Goal: Find specific page/section: Find specific page/section

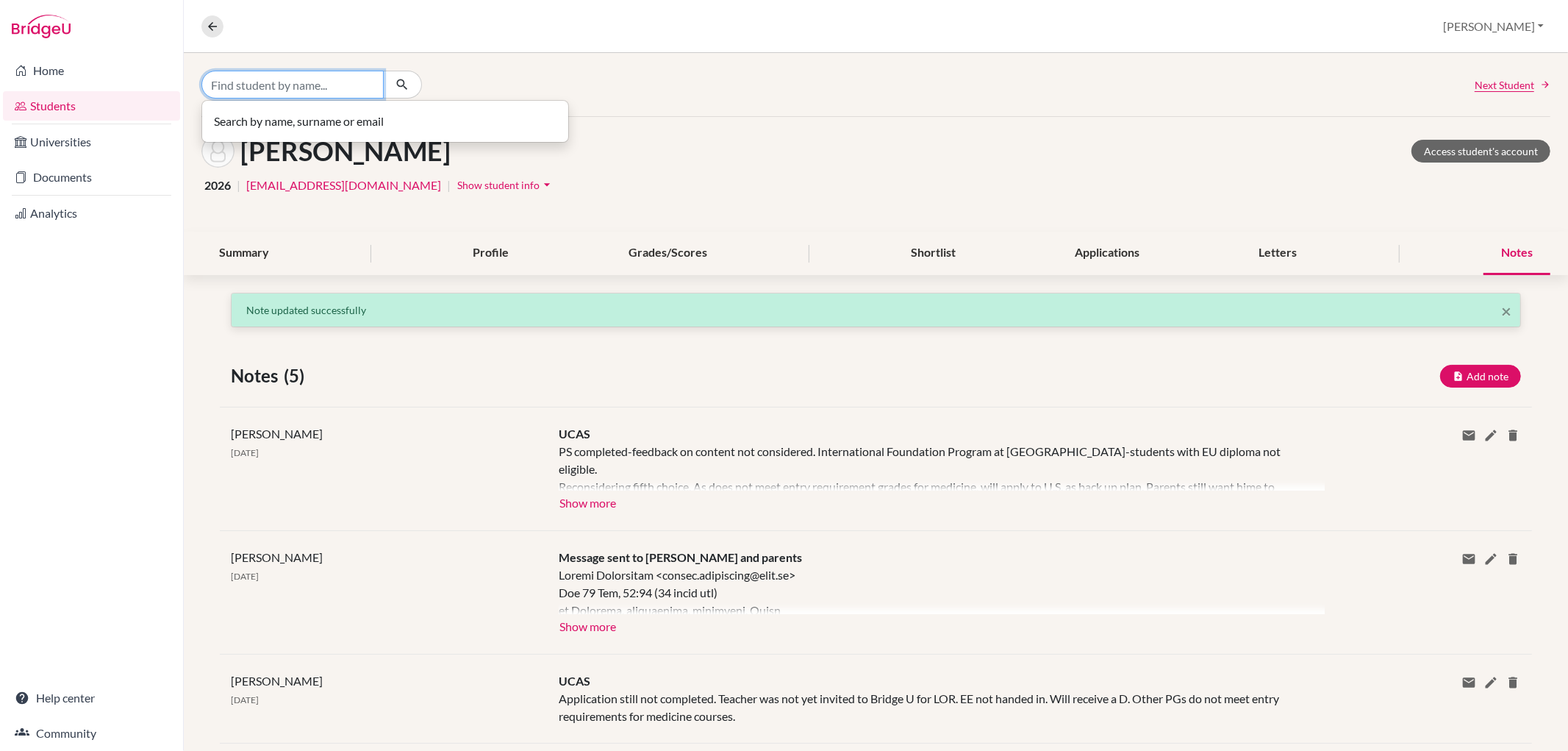
click at [267, 81] on input "Find student by name..." at bounding box center [292, 85] width 183 height 28
type input "ebba"
click at [297, 118] on p "[PERSON_NAME] 2026" at bounding box center [385, 116] width 331 height 18
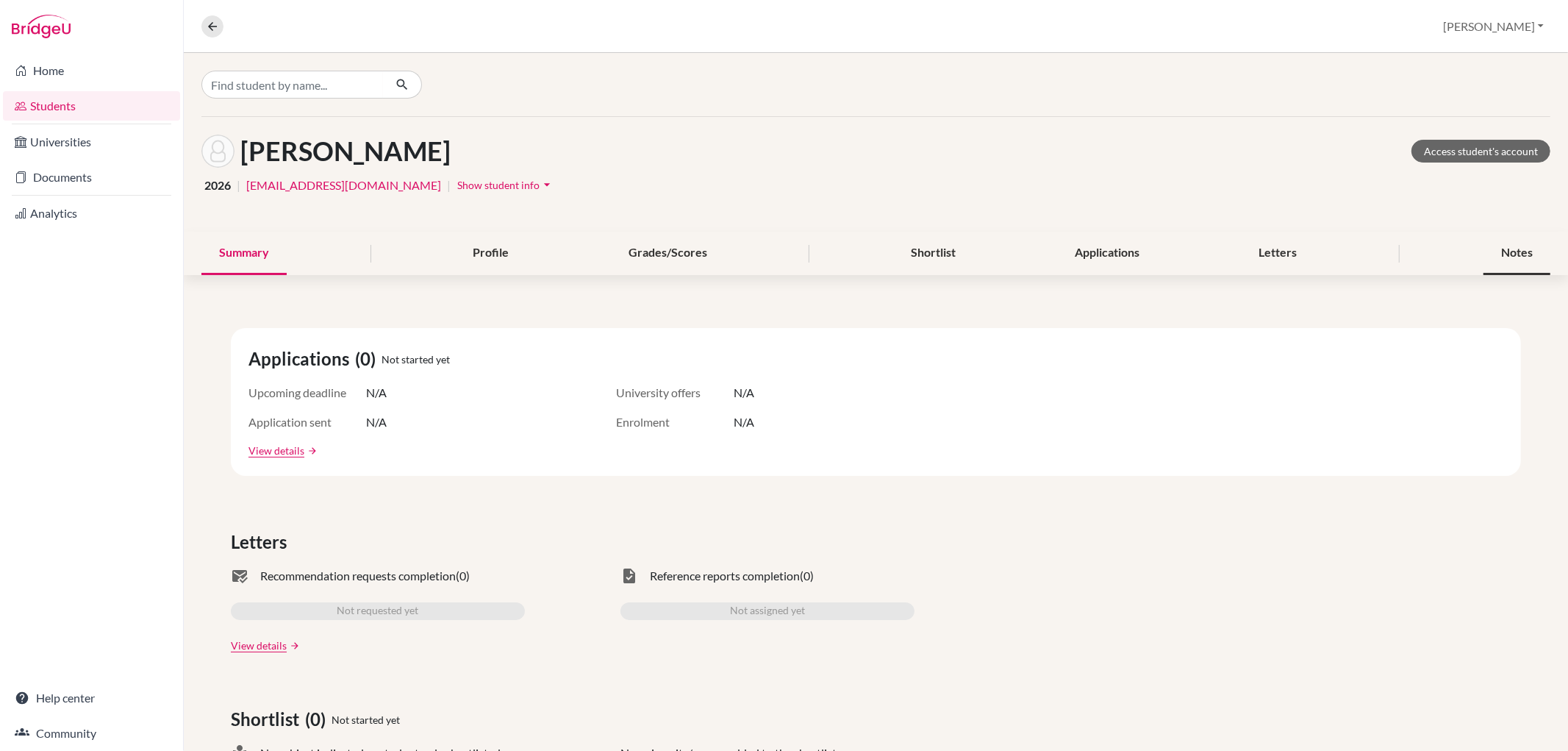
click at [1511, 237] on div "Notes" at bounding box center [1517, 252] width 67 height 43
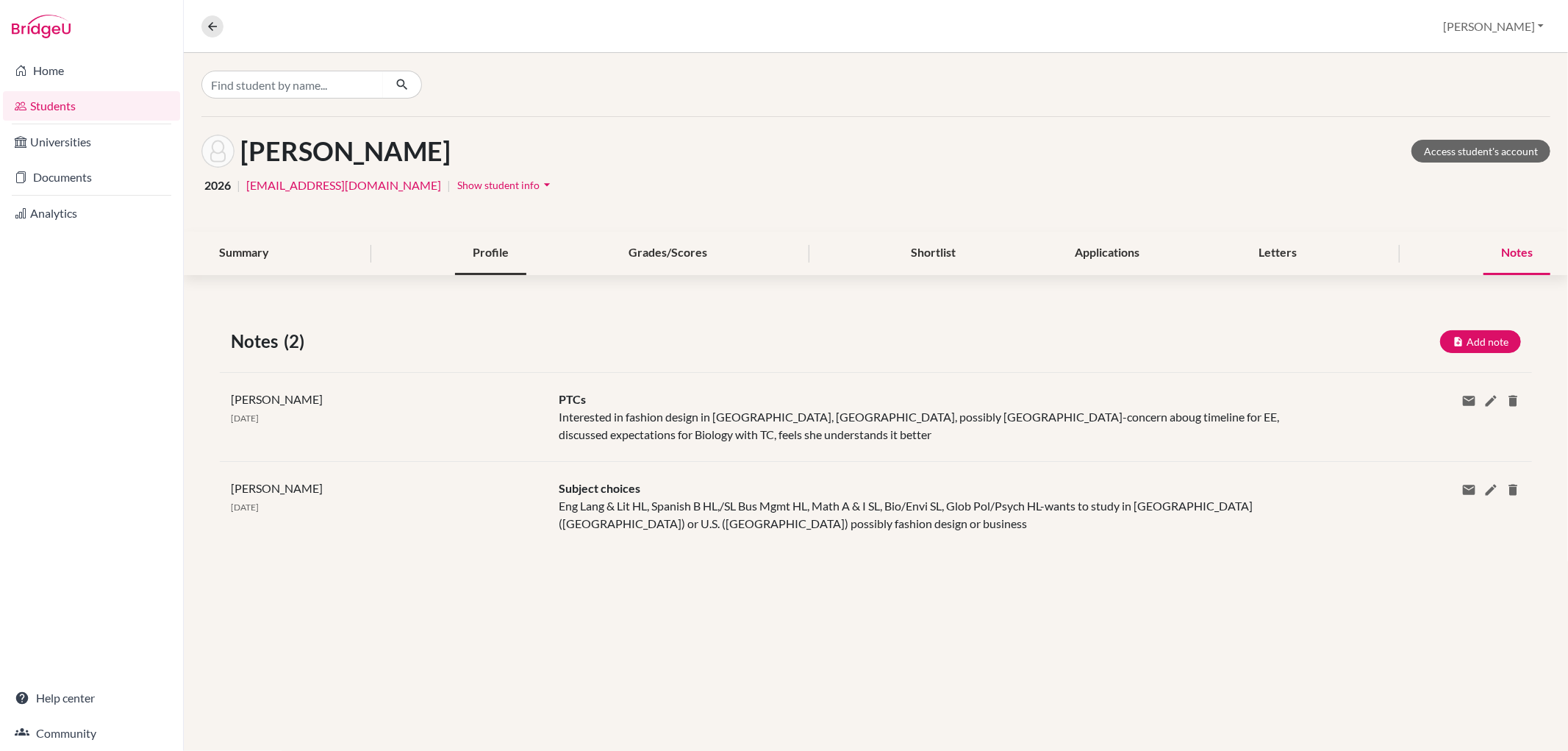
click at [489, 241] on div "Profile" at bounding box center [491, 252] width 71 height 43
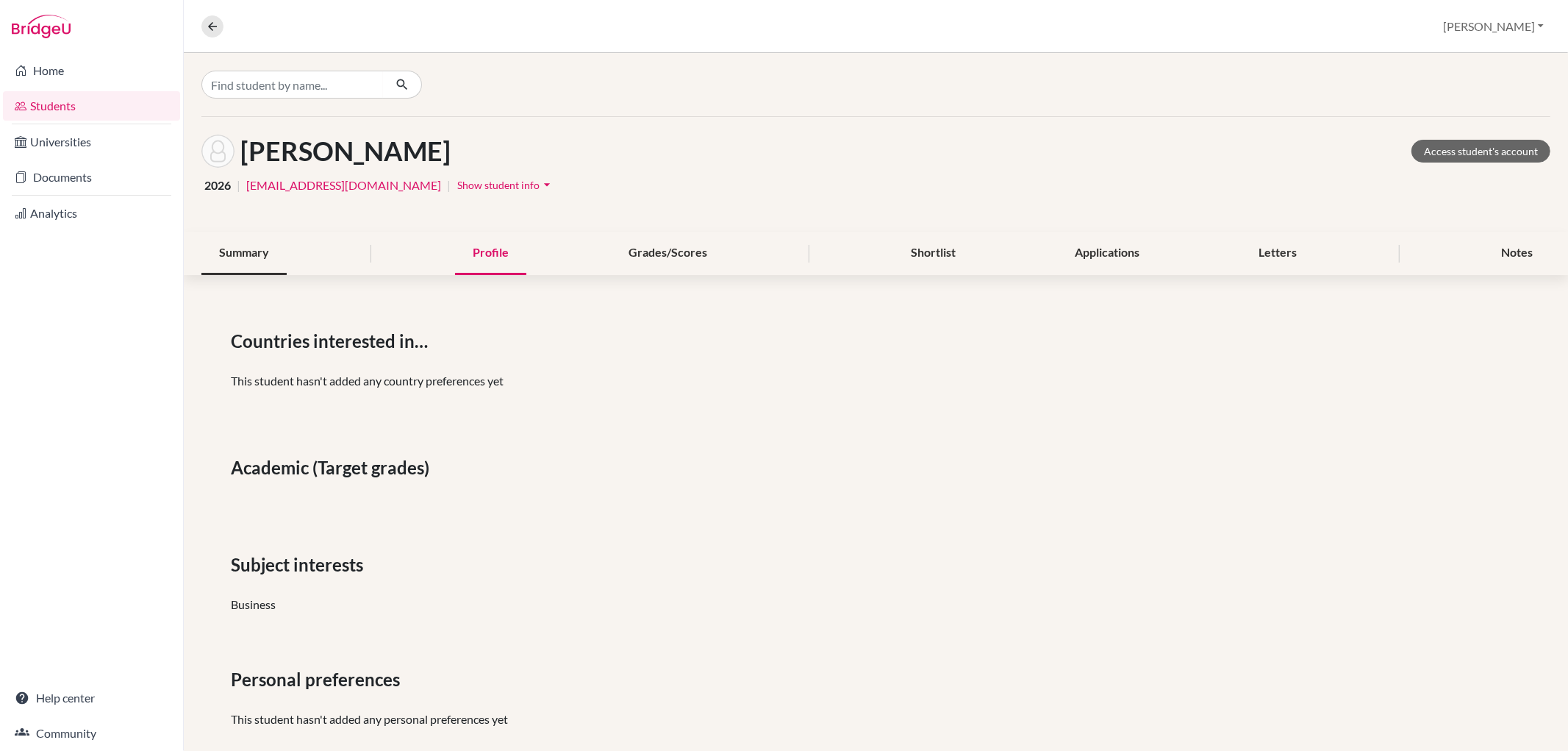
click at [260, 256] on div "Summary" at bounding box center [244, 252] width 86 height 43
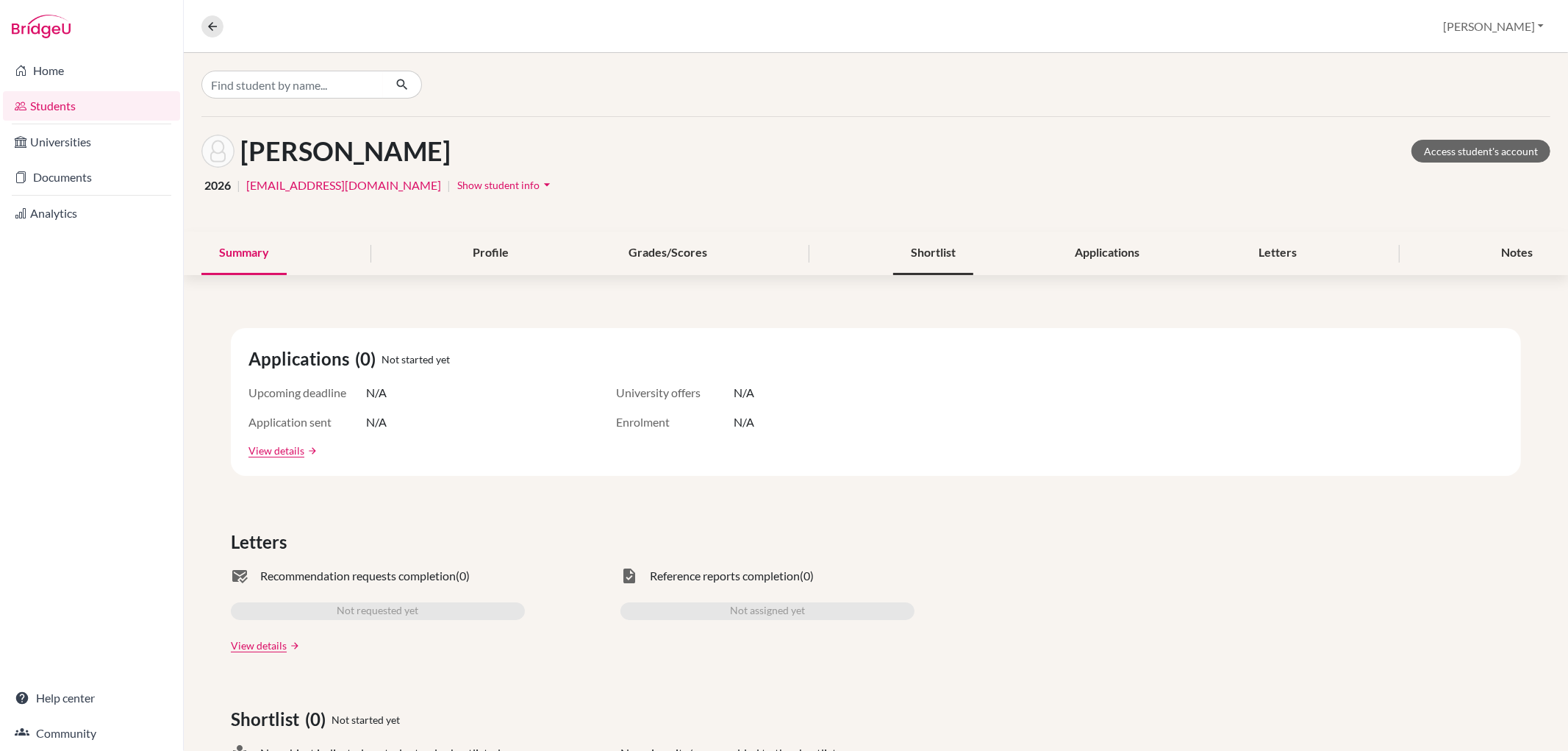
click at [935, 247] on div "Shortlist" at bounding box center [933, 252] width 80 height 43
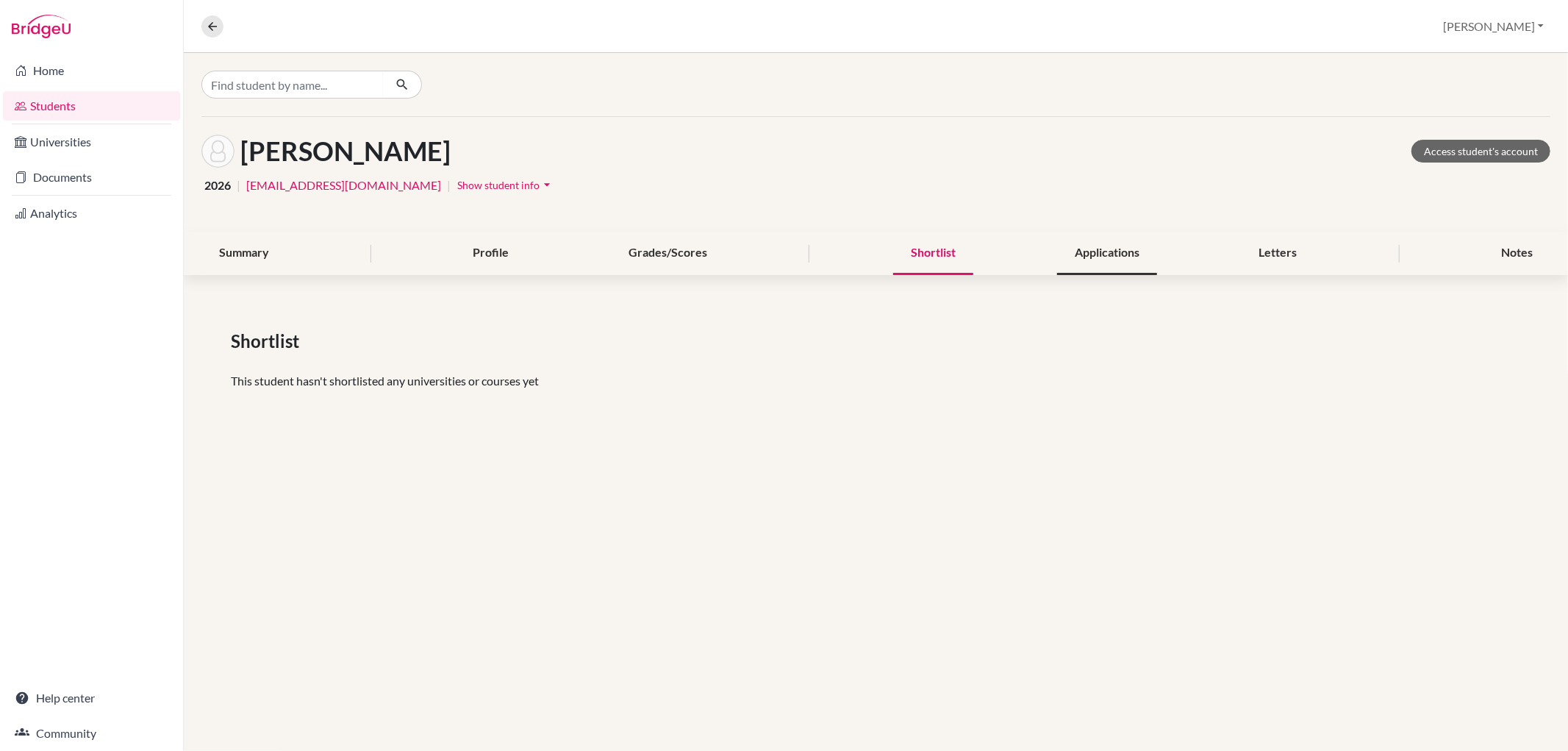
click at [1120, 266] on div "Applications" at bounding box center [1107, 252] width 100 height 43
click at [1509, 248] on div "Notes" at bounding box center [1517, 252] width 67 height 43
